Goal: Transaction & Acquisition: Book appointment/travel/reservation

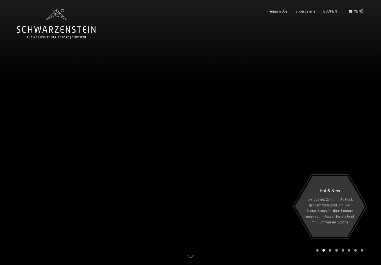
click at [329, 13] on div "BUCHEN" at bounding box center [330, 11] width 14 height 5
click at [330, 11] on span "BUCHEN" at bounding box center [330, 11] width 14 height 4
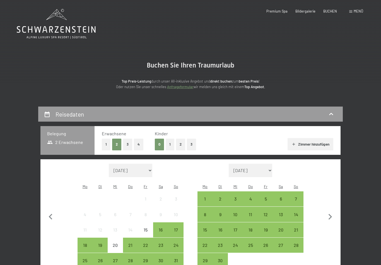
click at [150, 168] on select "[DATE] [DATE] Oktober 2025 [DATE] Dezember 2025 Januar 2026 Februar 2026 März 2…" at bounding box center [130, 170] width 43 height 13
select select "[DATE]"
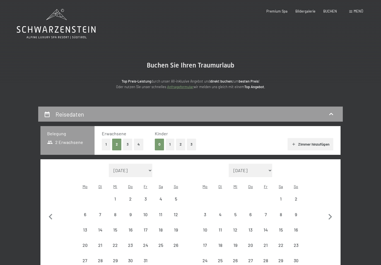
select select "[DATE]"
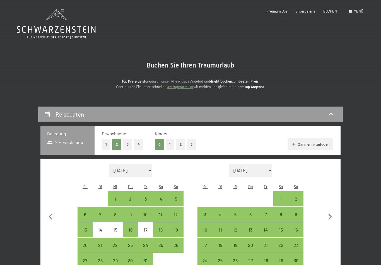
click at [162, 228] on div "18" at bounding box center [161, 235] width 14 height 14
select select "[DATE]"
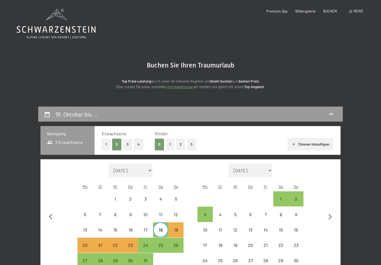
click at [161, 212] on div "11" at bounding box center [161, 219] width 14 height 14
select select "[DATE]"
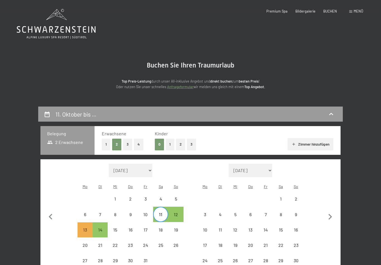
click at [161, 228] on div "18" at bounding box center [161, 235] width 14 height 14
select select "[DATE]"
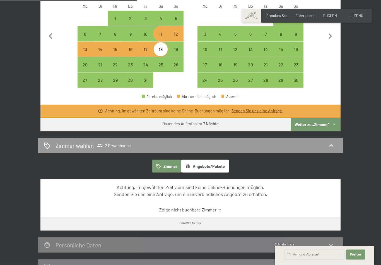
click at [329, 118] on button "Weiter zu „Zimmer“" at bounding box center [316, 124] width 50 height 13
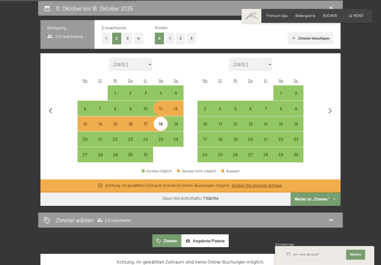
select select "[DATE]"
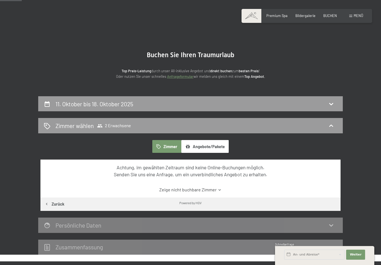
scroll to position [0, 0]
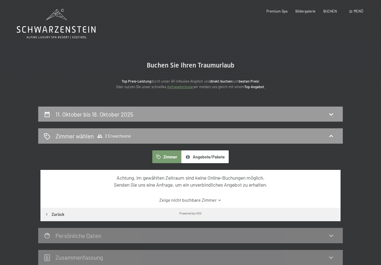
click at [195, 114] on div "11. Oktober bis 18. Oktober 2025" at bounding box center [190, 114] width 293 height 8
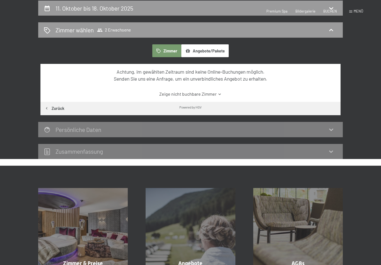
select select "[DATE]"
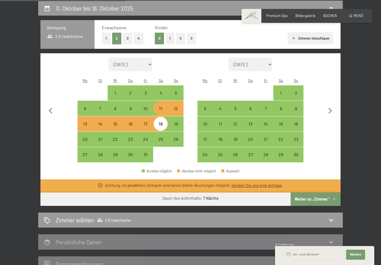
click at [160, 123] on div "18" at bounding box center [161, 129] width 14 height 14
select select "[DATE]"
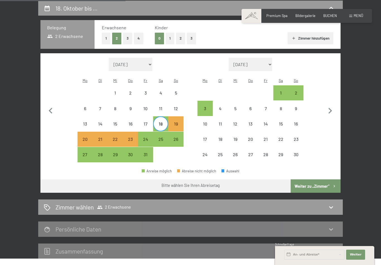
click at [162, 137] on div "25" at bounding box center [161, 144] width 14 height 14
select select "[DATE]"
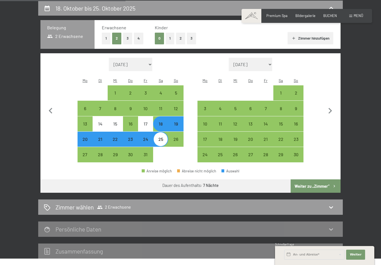
click at [327, 182] on button "Weiter zu „Zimmer“" at bounding box center [316, 185] width 50 height 13
select select "[DATE]"
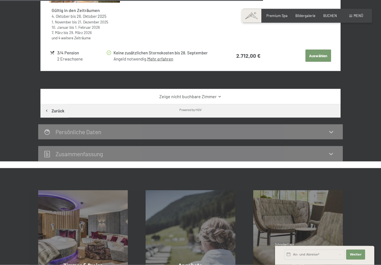
scroll to position [575, 0]
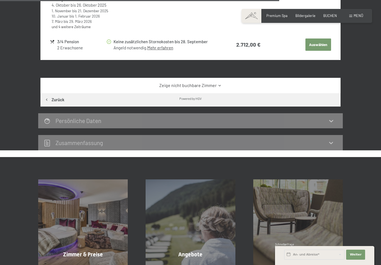
click at [243, 88] on link "Zeige nicht buchbare Zimmer" at bounding box center [190, 85] width 282 height 6
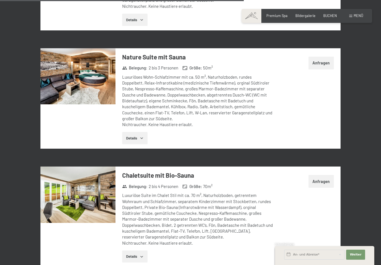
scroll to position [1259, 0]
